Goal: Information Seeking & Learning: Learn about a topic

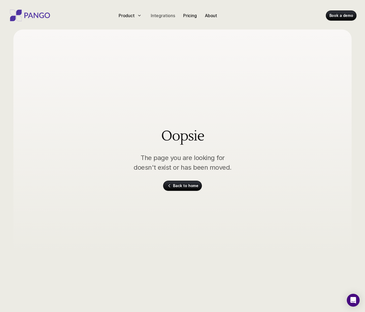
click at [172, 18] on p "Integrations" at bounding box center [163, 15] width 24 height 6
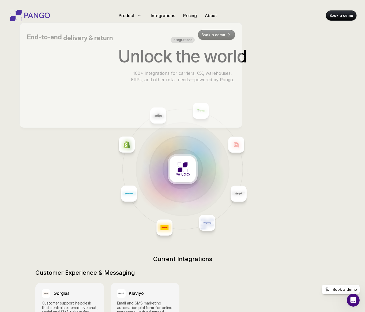
click at [126, 19] on div at bounding box center [131, 69] width 223 height 117
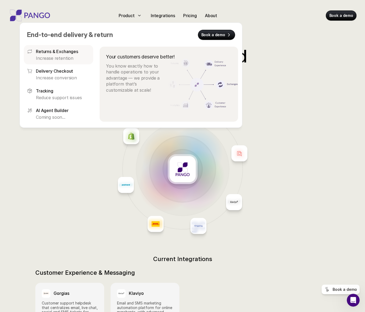
click at [74, 50] on p "Returns & Exchanges" at bounding box center [57, 51] width 42 height 6
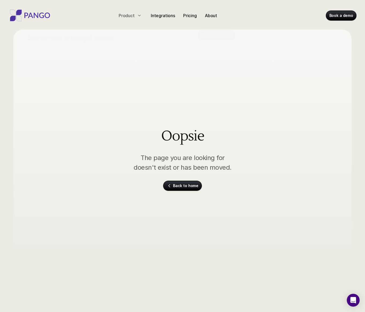
click at [124, 19] on div at bounding box center [131, 69] width 223 height 117
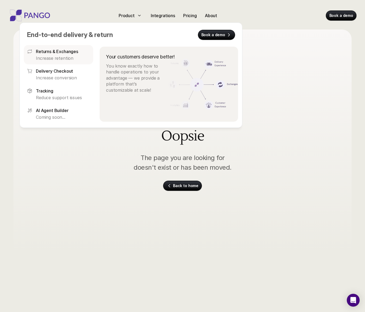
click at [71, 49] on p "Returns & Exchanges" at bounding box center [57, 51] width 42 height 6
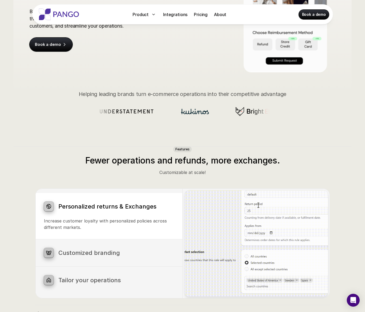
scroll to position [24, 0]
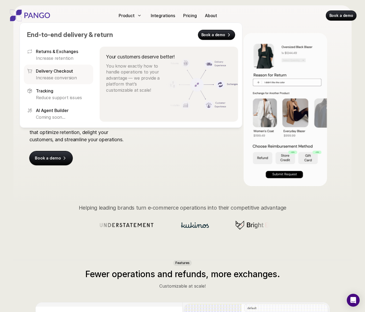
click at [60, 75] on p "Increase conversion" at bounding box center [63, 78] width 54 height 6
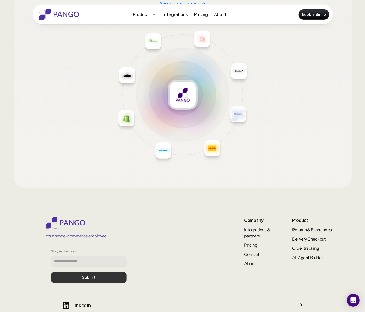
scroll to position [825, 0]
